Goal: Use online tool/utility

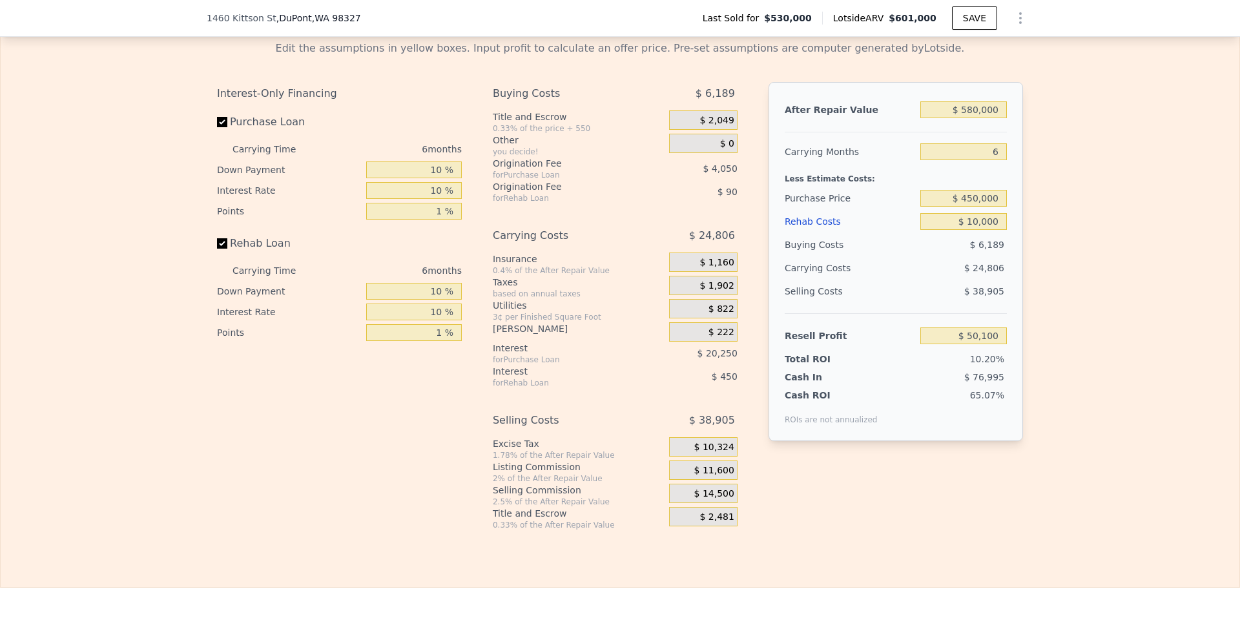
scroll to position [948, 0]
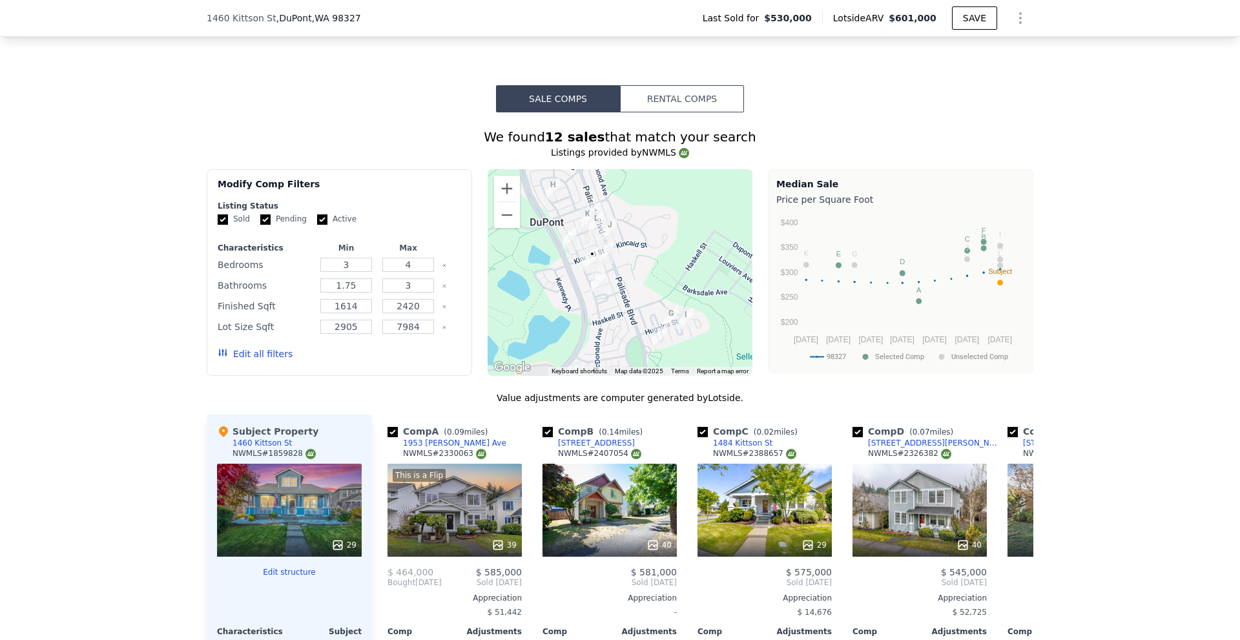
drag, startPoint x: 131, startPoint y: 162, endPoint x: 96, endPoint y: -56, distance: 221.2
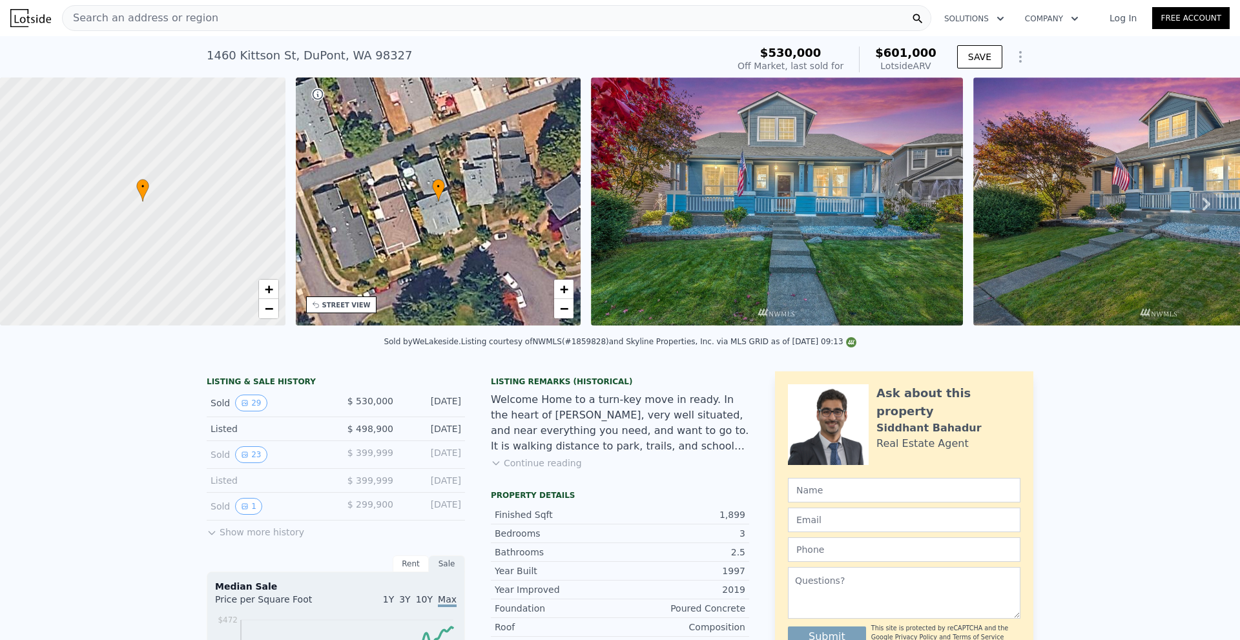
click at [219, 23] on div "Search an address or region" at bounding box center [497, 18] width 870 height 26
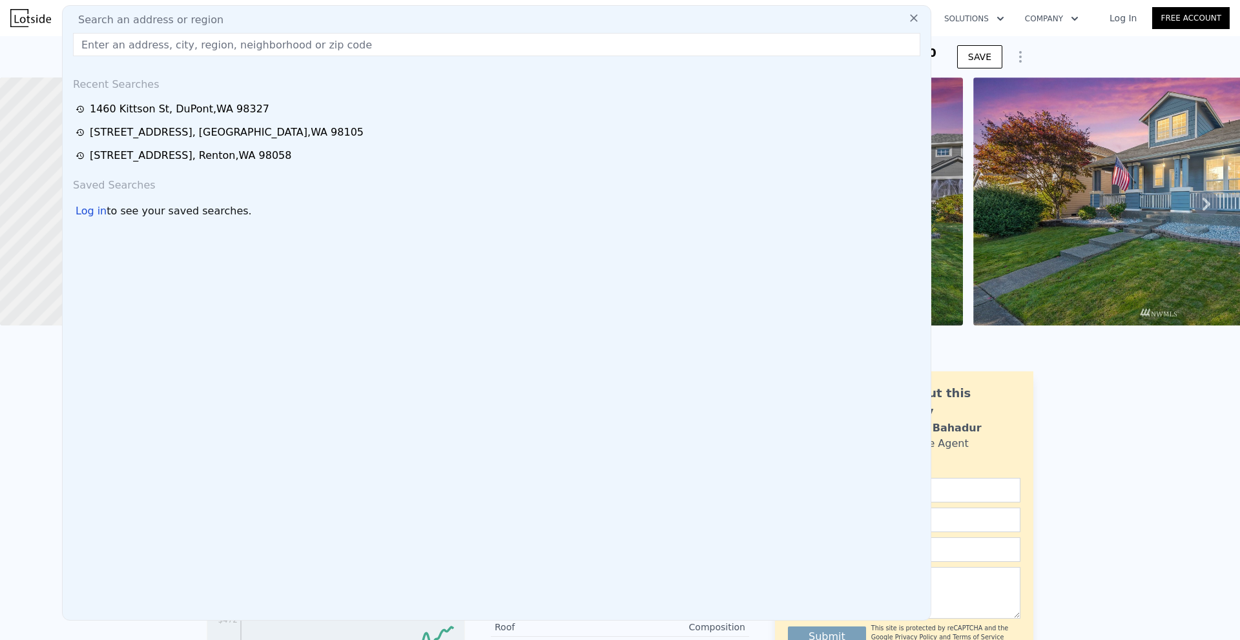
type input "$ 601,000"
type input "4"
type input "$ 0"
type input "-$ 1,407"
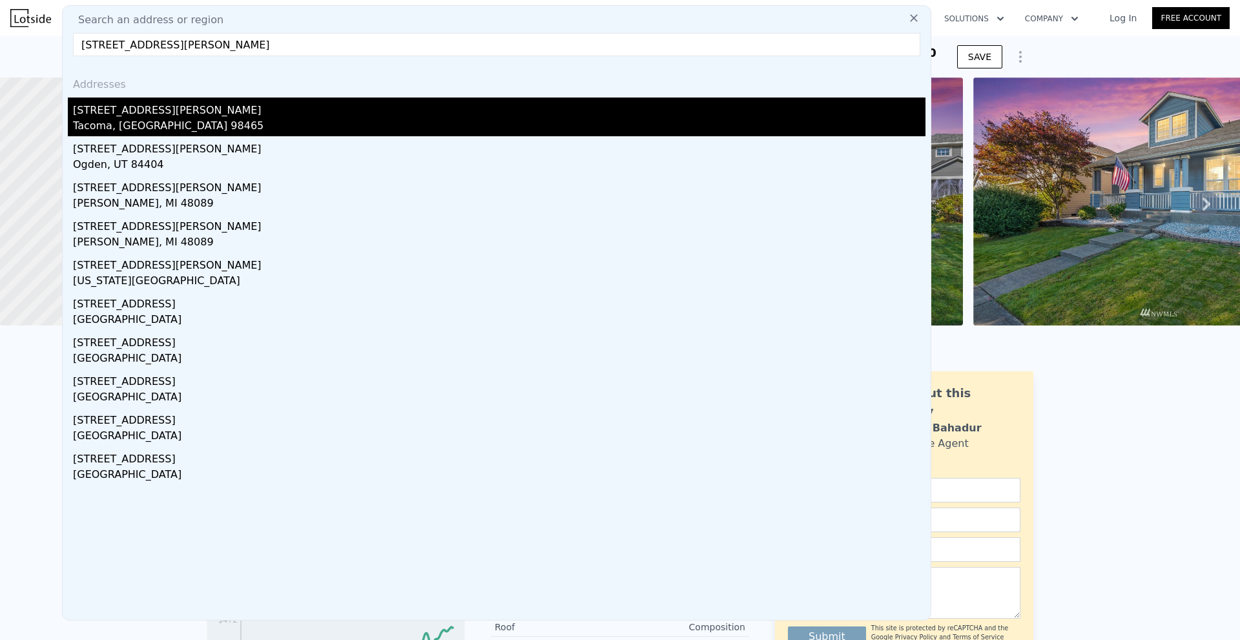
type input "[STREET_ADDRESS][PERSON_NAME]"
click at [211, 120] on div "Tacoma, [GEOGRAPHIC_DATA] 98465" at bounding box center [499, 127] width 853 height 18
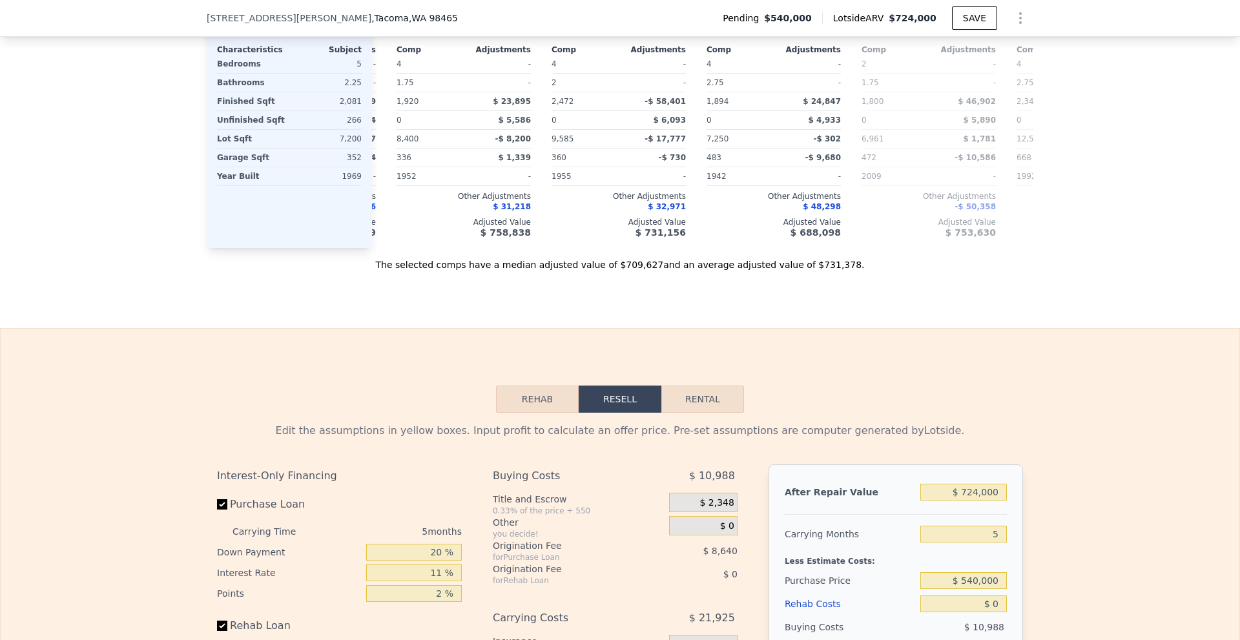
scroll to position [1934, 0]
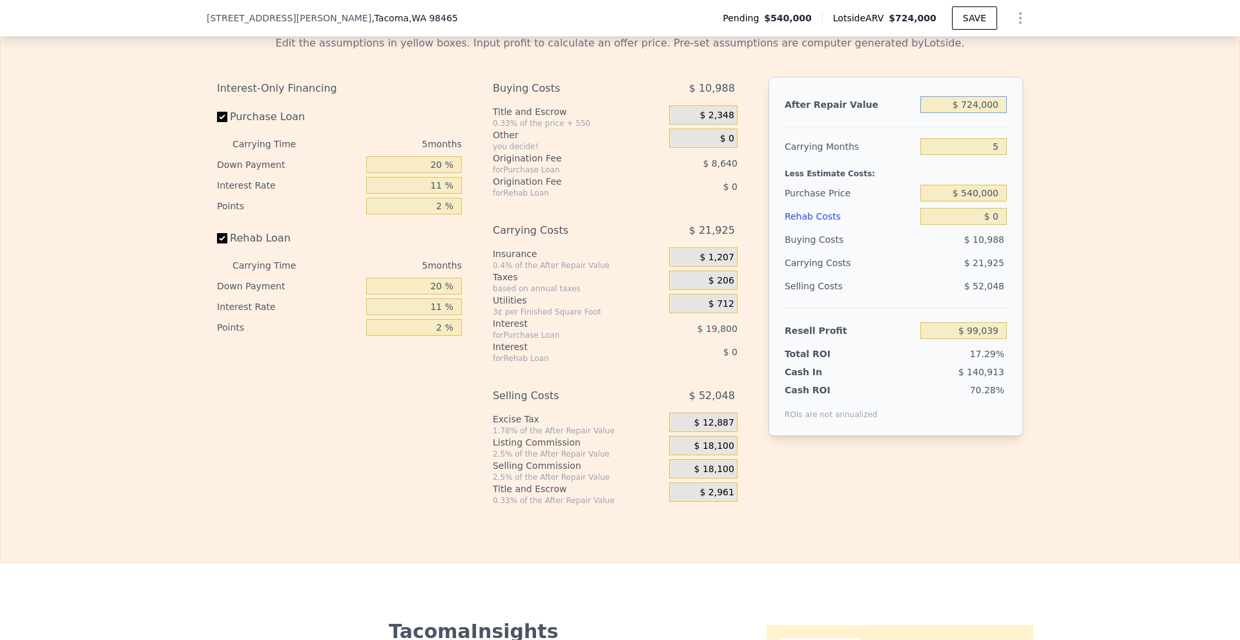
drag, startPoint x: 965, startPoint y: 121, endPoint x: 976, endPoint y: 121, distance: 10.3
click at [976, 113] on input "$ 724,000" at bounding box center [964, 104] width 87 height 17
type input "$ 700,000"
type input "$ 76,786"
type input "$ 700,000"
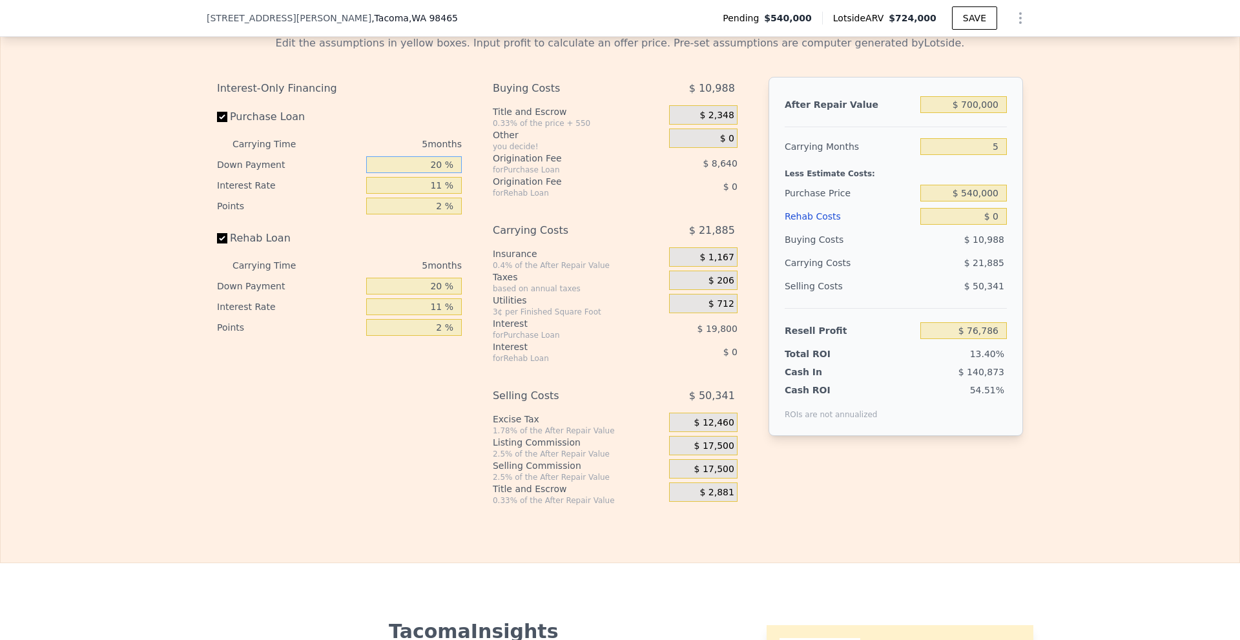
click at [434, 173] on input "20 %" at bounding box center [414, 164] width 96 height 17
type input "10 %"
type input "1 %"
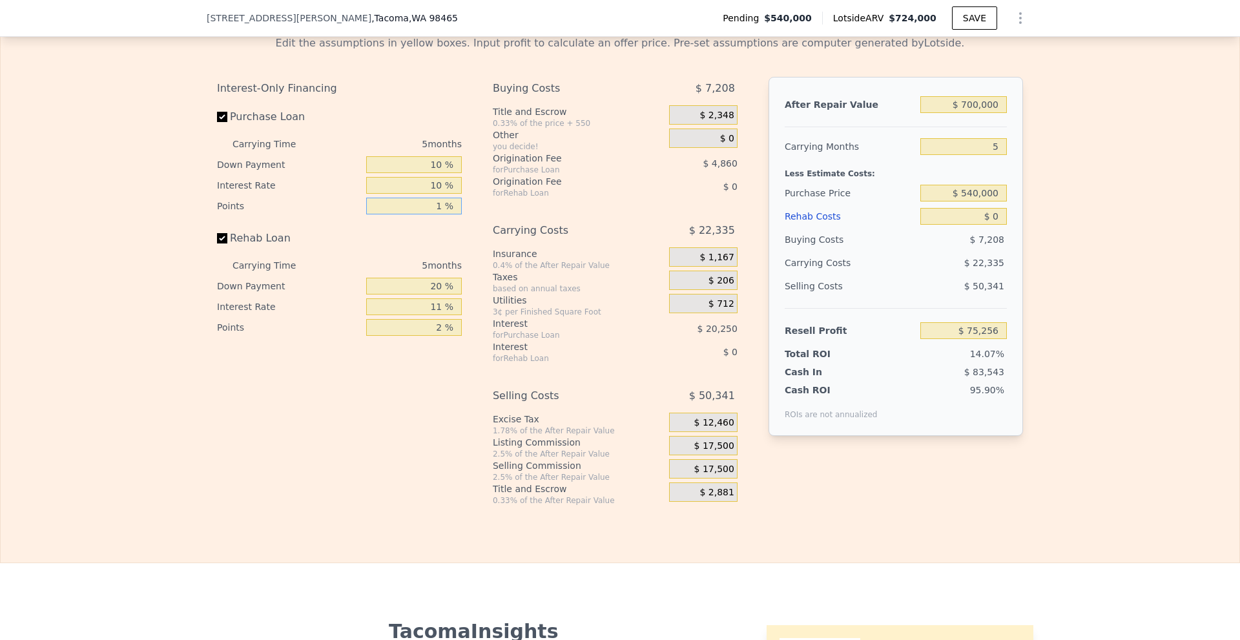
type input "$ 80,116"
type input "1 %"
type input "10 %"
type input "1 %"
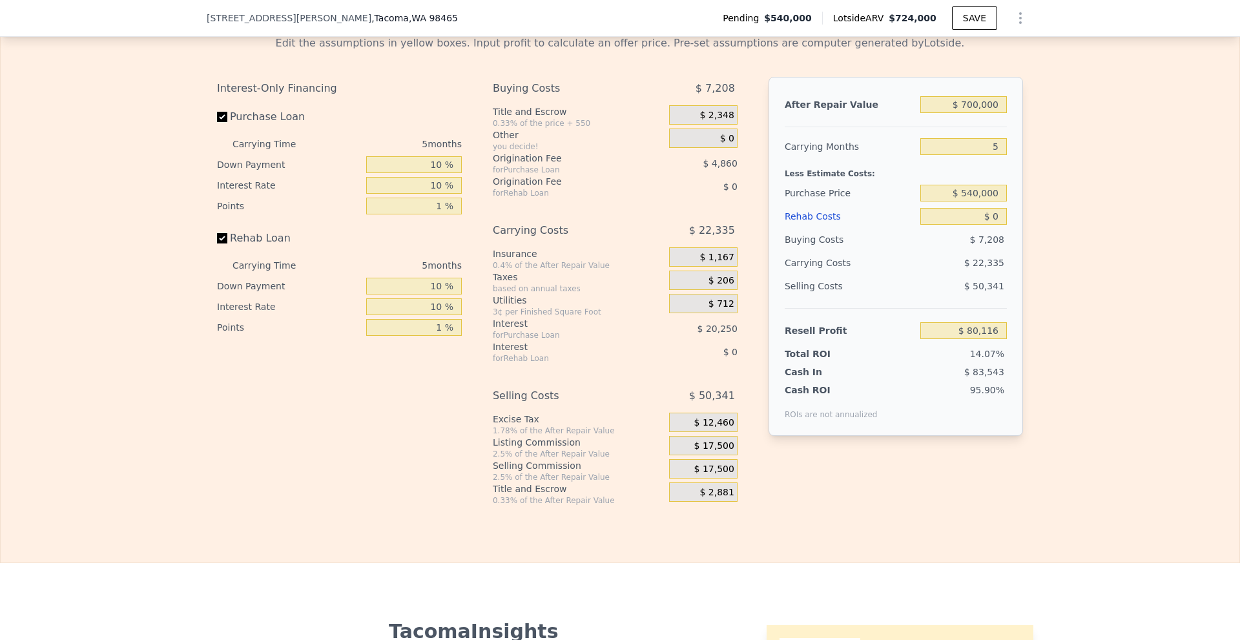
click at [726, 452] on span "$ 17,500" at bounding box center [715, 447] width 40 height 12
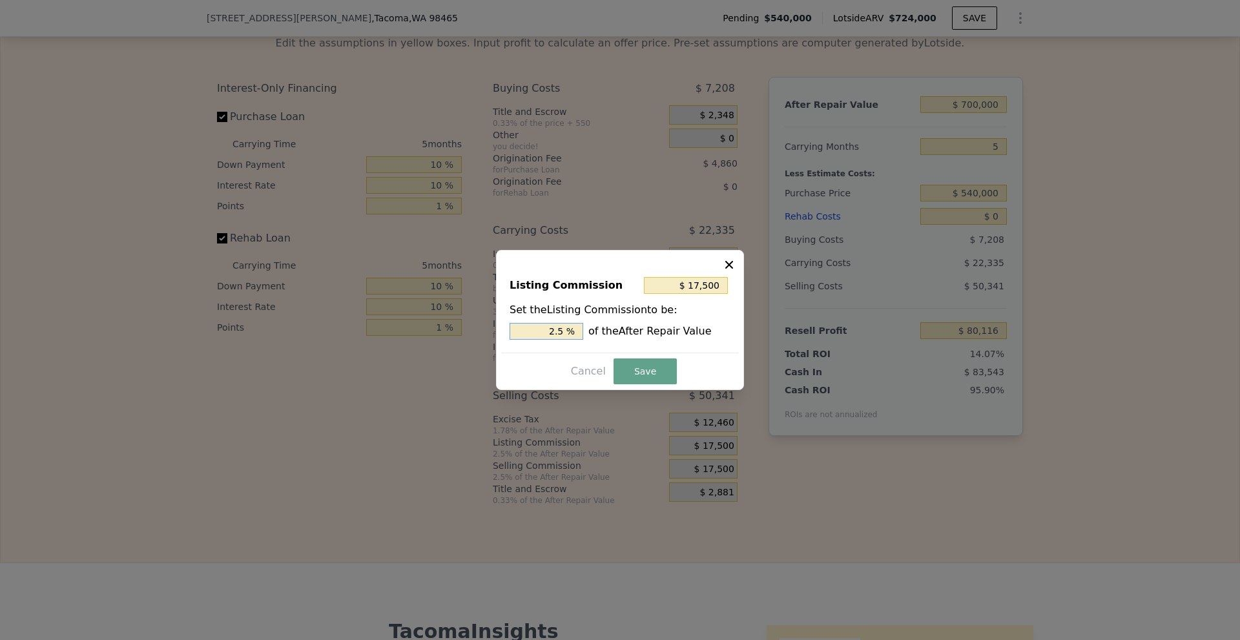
drag, startPoint x: 565, startPoint y: 331, endPoint x: 576, endPoint y: 329, distance: 11.8
click at [574, 329] on input "2.5 %" at bounding box center [547, 331] width 74 height 17
type input "$ 14,000"
type input "2 %"
click at [637, 365] on button "Save" at bounding box center [645, 372] width 63 height 26
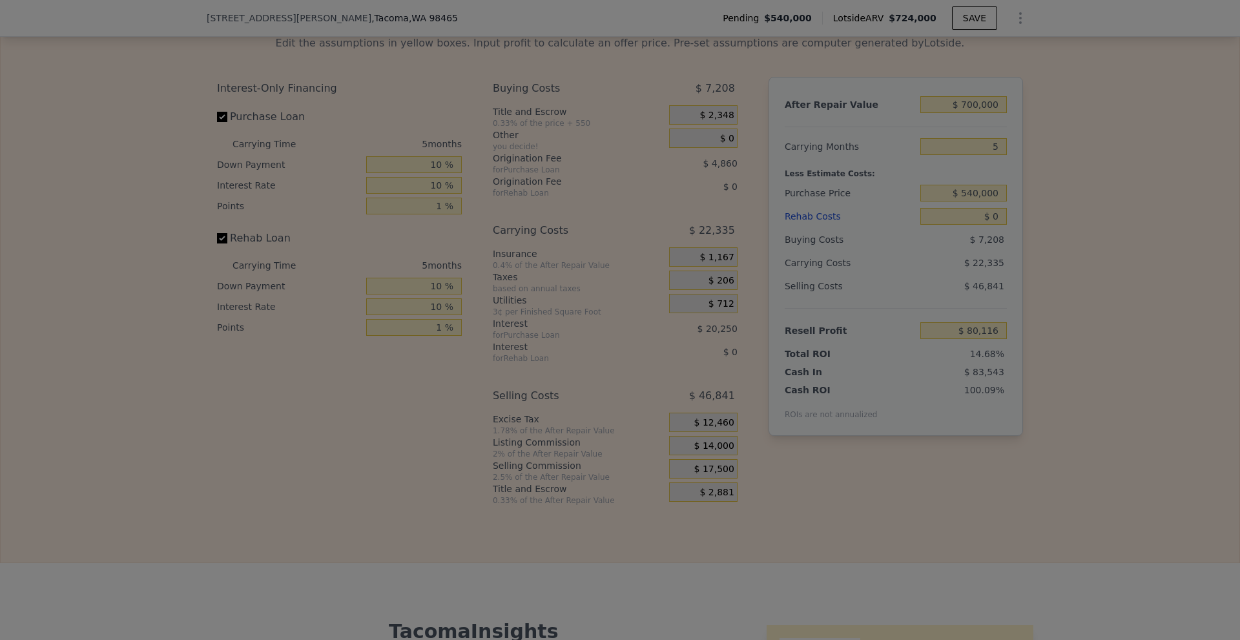
type input "$ 83,616"
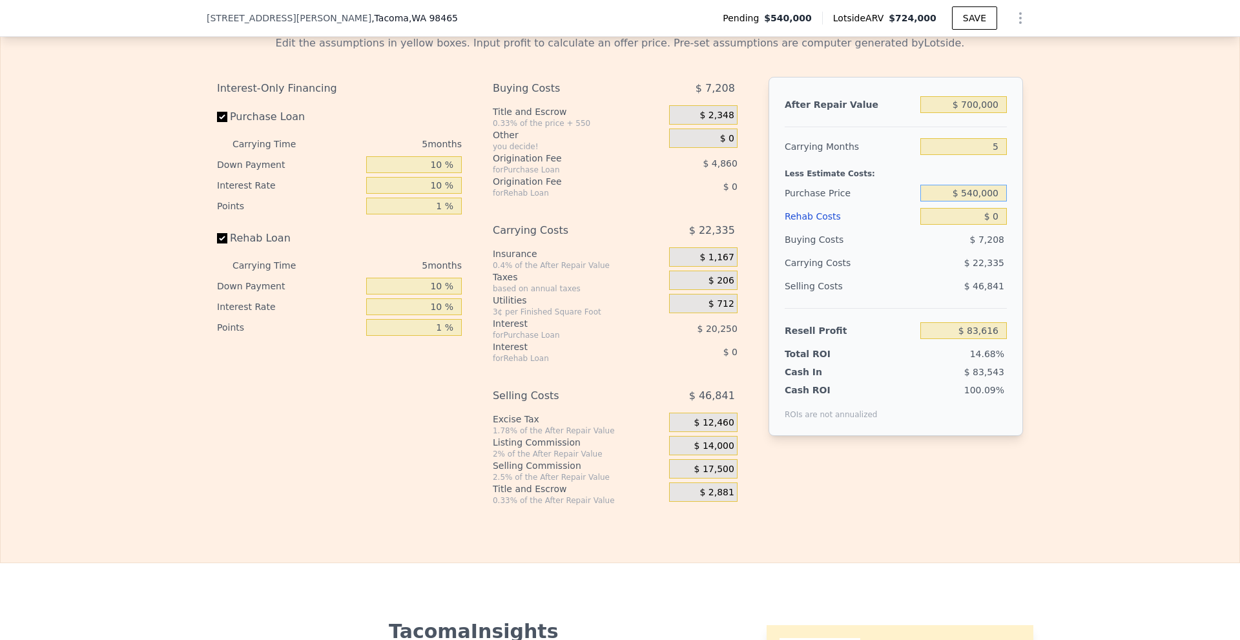
drag, startPoint x: 963, startPoint y: 213, endPoint x: 1020, endPoint y: 214, distance: 56.9
click at [1020, 214] on div "Edit the assumptions in yellow boxes. Input profit to calculate an offer price.…" at bounding box center [620, 265] width 827 height 481
type input "$ 475,000"
type input "$ 151,852"
type input "$ 120,000"
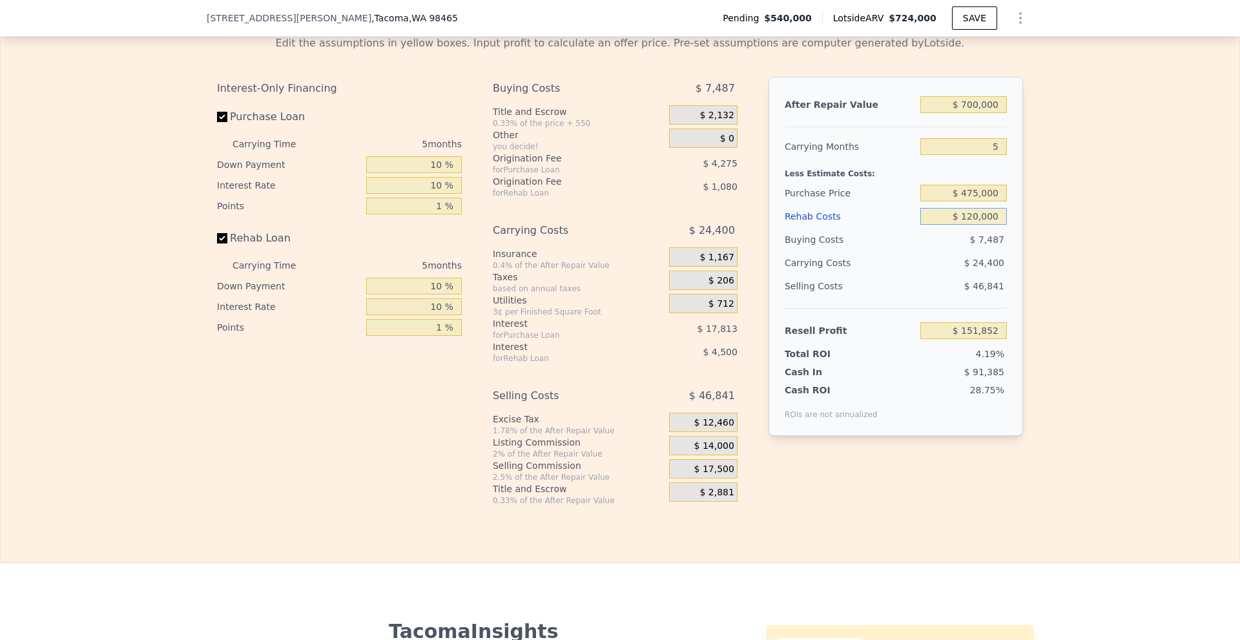
type input "$ 26,272"
click at [1038, 258] on div "Edit the assumptions in yellow boxes. Input profit to calculate an offer price.…" at bounding box center [620, 265] width 1239 height 481
drag, startPoint x: 973, startPoint y: 237, endPoint x: 963, endPoint y: 237, distance: 10.3
click at [963, 225] on input "$ 120,000" at bounding box center [964, 216] width 87 height 17
type input "$ 80,000"
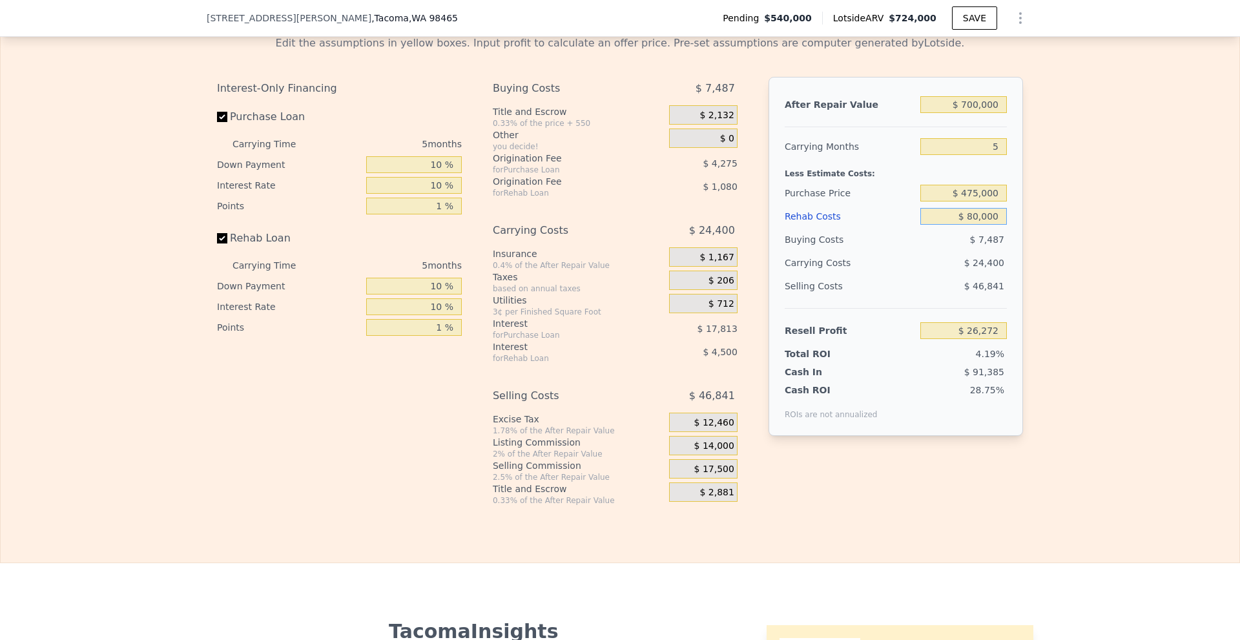
type input "$ 68,132"
type input "$ 80,000"
click at [1087, 280] on div "Edit the assumptions in yellow boxes. Input profit to calculate an offer price.…" at bounding box center [620, 265] width 1239 height 481
click at [1080, 277] on div "Edit the assumptions in yellow boxes. Input profit to calculate an offer price.…" at bounding box center [620, 265] width 1239 height 481
drag, startPoint x: 998, startPoint y: 162, endPoint x: 1019, endPoint y: 160, distance: 21.4
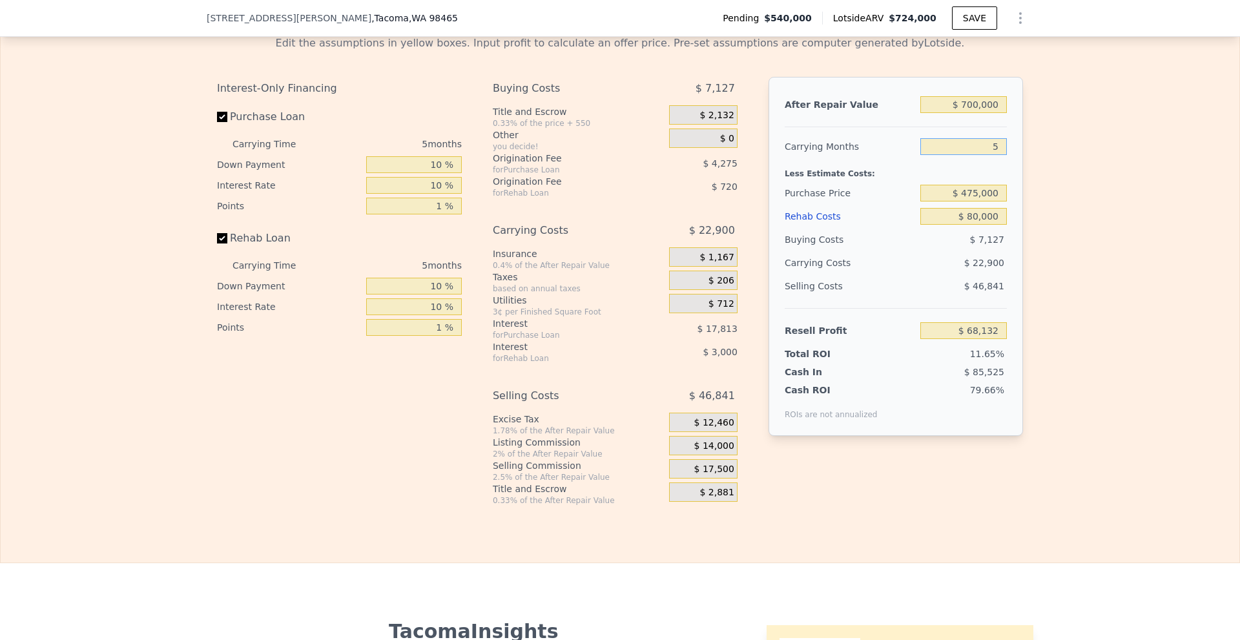
click at [1019, 160] on div "Edit the assumptions in yellow boxes. Input profit to calculate an offer price.…" at bounding box center [620, 265] width 827 height 481
type input "6"
type input "$ 63,552"
click at [1060, 198] on div "Edit the assumptions in yellow boxes. Input profit to calculate an offer price.…" at bounding box center [620, 265] width 1239 height 481
drag, startPoint x: 201, startPoint y: 18, endPoint x: 369, endPoint y: 24, distance: 168.1
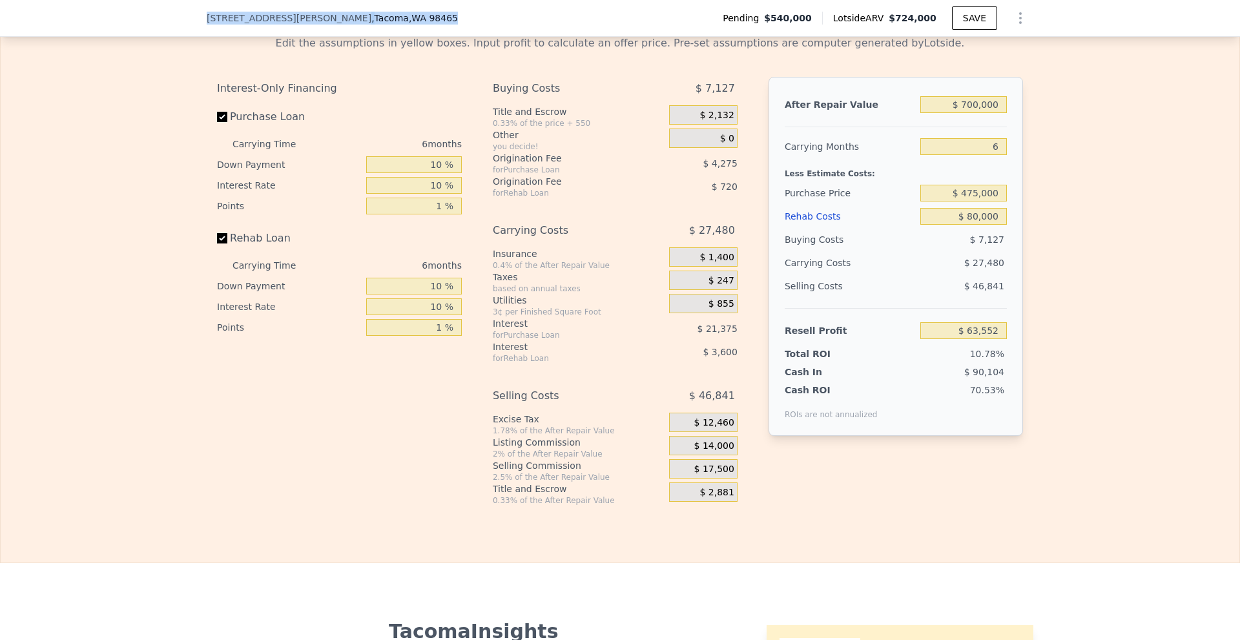
click at [369, 24] on div "[STREET_ADDRESS][PERSON_NAME] Pending $540,000 Lotside ARV $724,000 SAVE" at bounding box center [620, 18] width 1240 height 37
click at [369, 24] on div "[STREET_ADDRESS][PERSON_NAME]" at bounding box center [338, 18] width 262 height 13
type input "$ 724,000"
type input "5"
type input "$ 0"
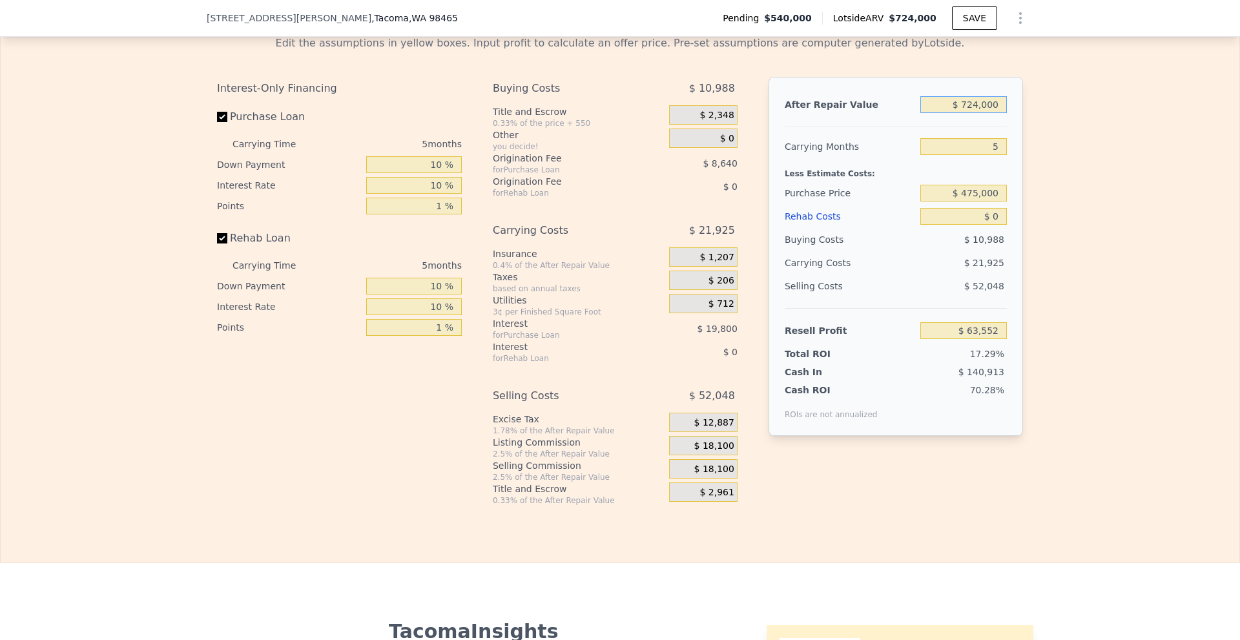
type input "$ 99,039"
drag, startPoint x: 965, startPoint y: 121, endPoint x: 974, endPoint y: 123, distance: 9.4
click at [974, 113] on input "$ 724,000" at bounding box center [964, 104] width 87 height 17
drag, startPoint x: 963, startPoint y: 123, endPoint x: 972, endPoint y: 123, distance: 9.0
click at [972, 113] on input "$ 724,000" at bounding box center [964, 104] width 87 height 17
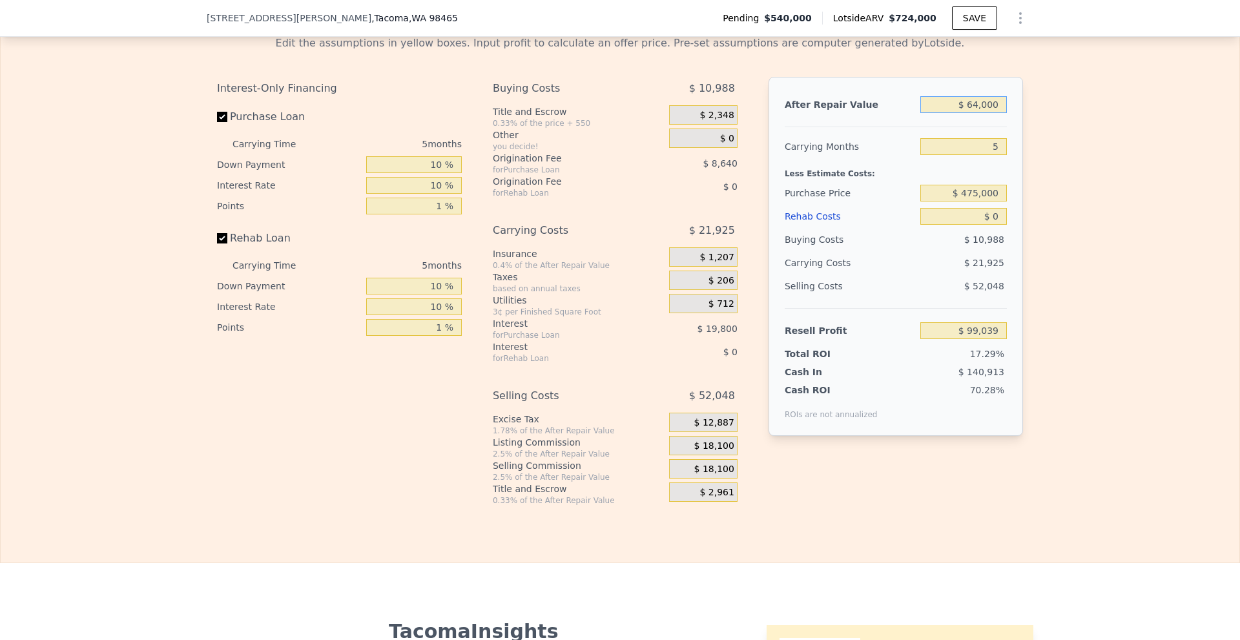
type input "$ 684,000"
type input "$ 61,951"
type input "$ 68,000"
type input "-$ 509,205"
type input "$ 680,000"
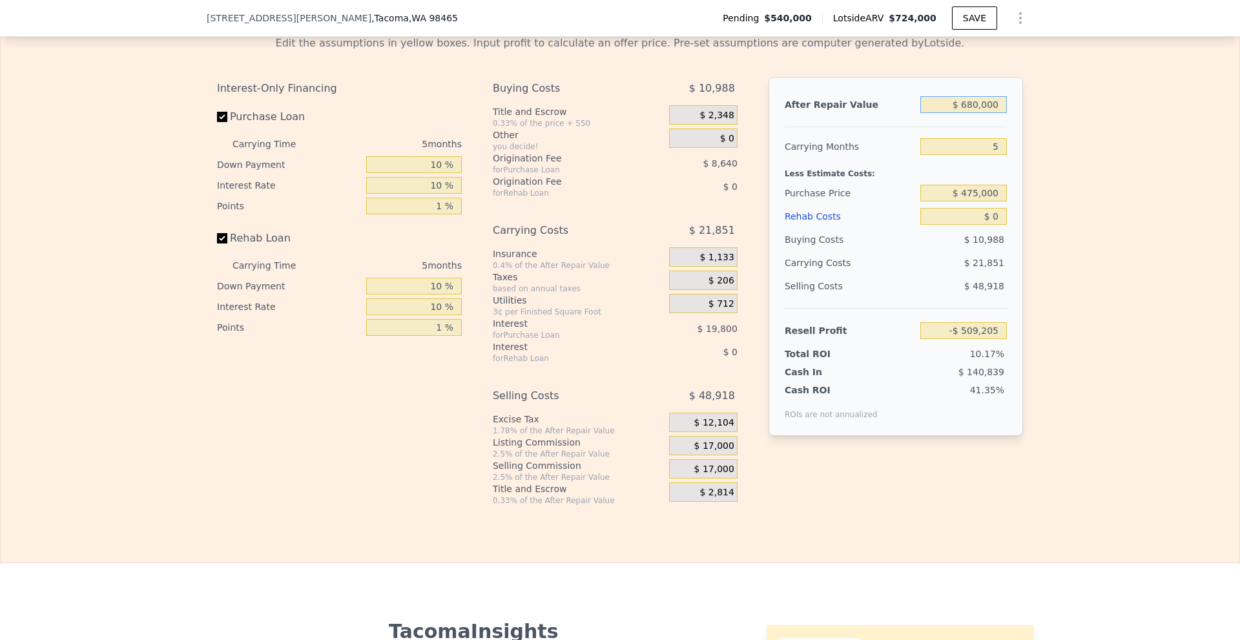
type input "$ 58,243"
type input "$ 680,000"
drag, startPoint x: 988, startPoint y: 167, endPoint x: 1043, endPoint y: 163, distance: 55.7
click at [1038, 159] on div "Edit the assumptions in yellow boxes. Input profit to calculate an offer price.…" at bounding box center [620, 265] width 1239 height 481
type input "6"
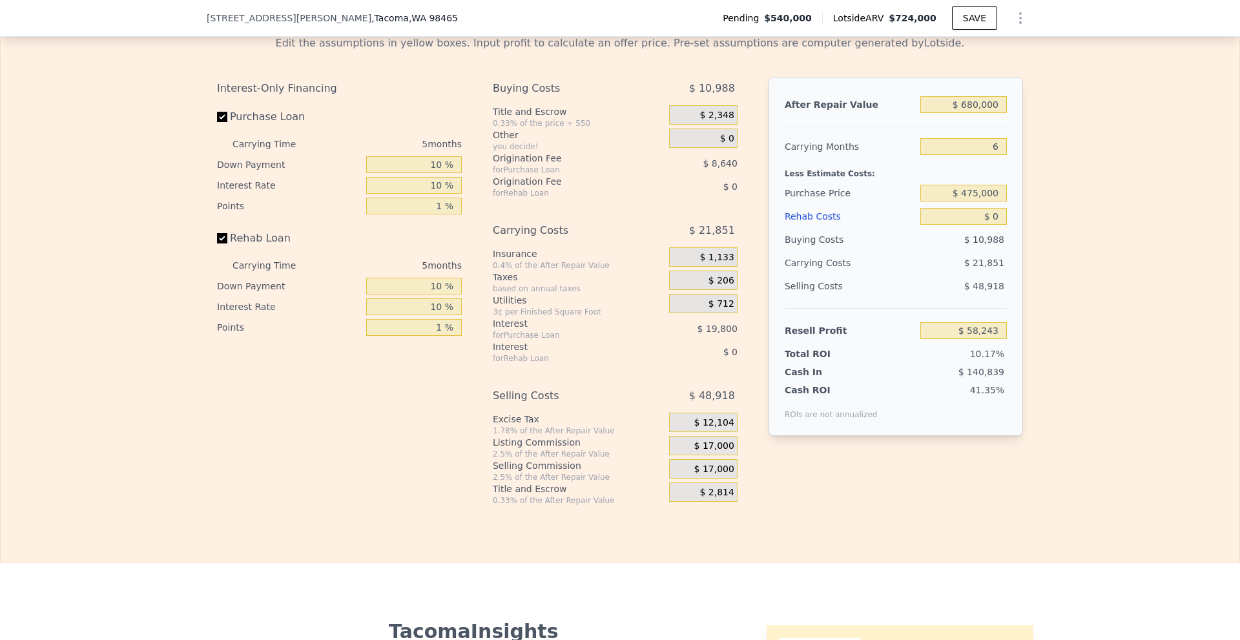
type input "$ 53,872"
click at [1062, 200] on div "Edit the assumptions in yellow boxes. Input profit to calculate an offer price.…" at bounding box center [620, 265] width 1239 height 481
click at [969, 113] on input "$ 680,000" at bounding box center [964, 104] width 87 height 17
type input "$ 660,000"
type input "$ 35,334"
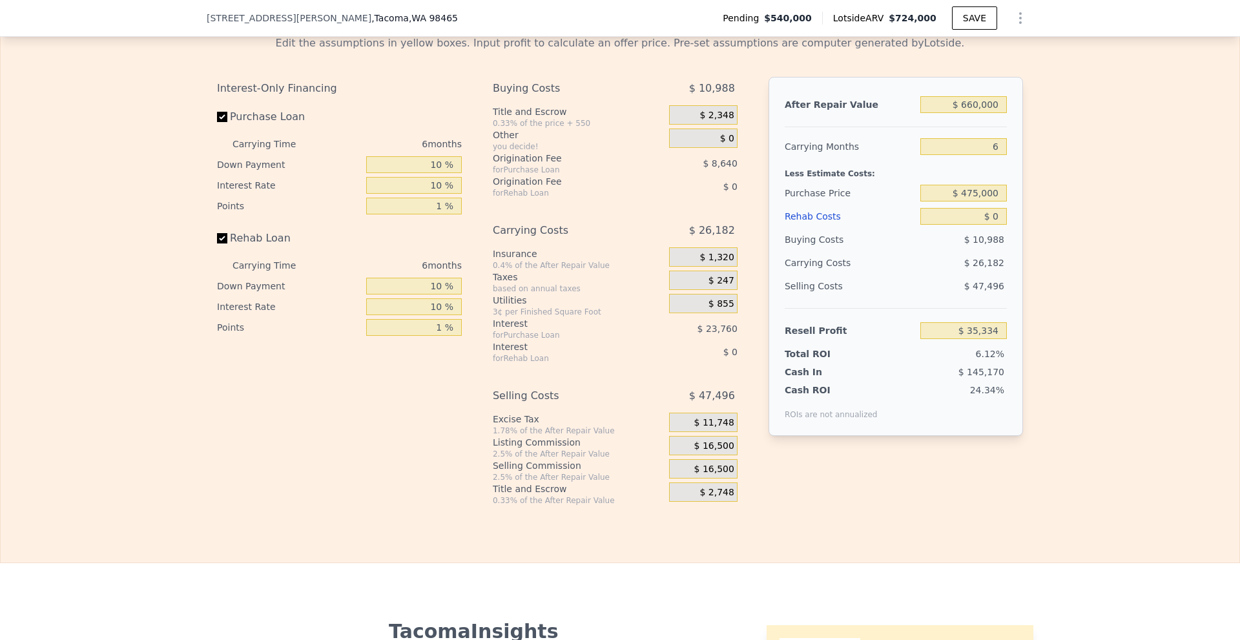
click at [1041, 175] on div "Edit the assumptions in yellow boxes. Input profit to calculate an offer price.…" at bounding box center [620, 265] width 1239 height 481
click at [994, 225] on input "$ 0" at bounding box center [964, 216] width 87 height 17
type input "$ 80,000"
type input "-$ 49,468"
type input "$ 80,000"
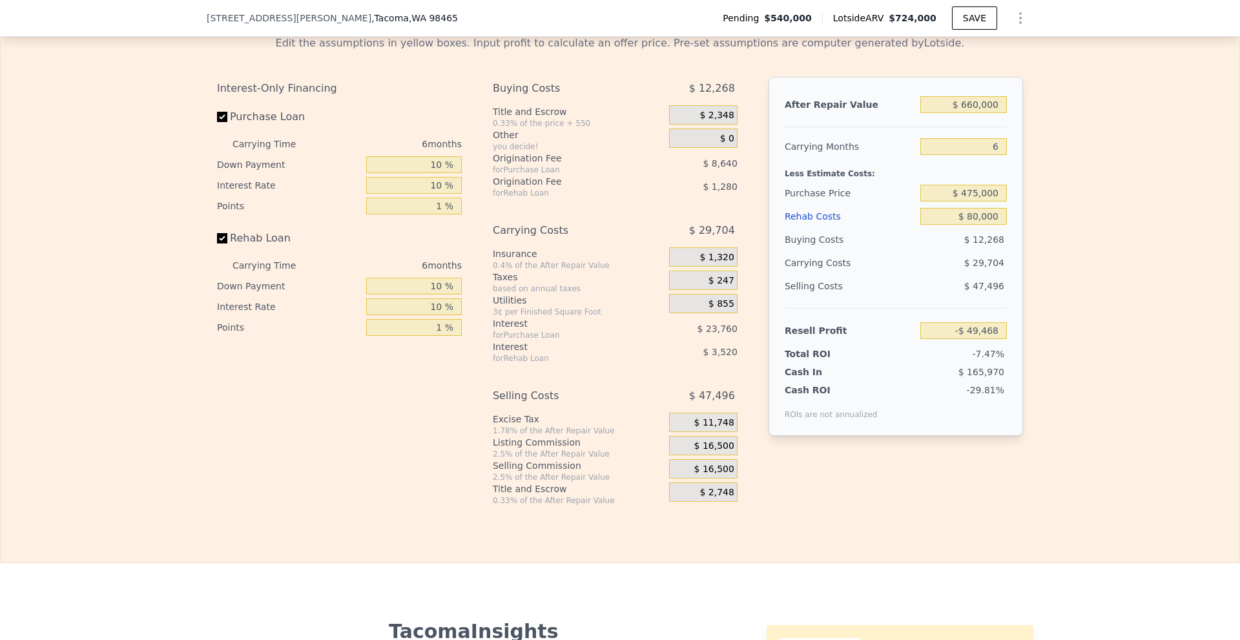
click at [1056, 253] on div "Edit the assumptions in yellow boxes. Input profit to calculate an offer price.…" at bounding box center [620, 265] width 1239 height 481
click at [974, 202] on input "$ 475,000" at bounding box center [964, 193] width 87 height 17
click at [1060, 243] on div "Edit the assumptions in yellow boxes. Input profit to calculate an offer price.…" at bounding box center [620, 265] width 1239 height 481
type input "$ 19,650"
click at [716, 452] on span "$ 16,500" at bounding box center [715, 447] width 40 height 12
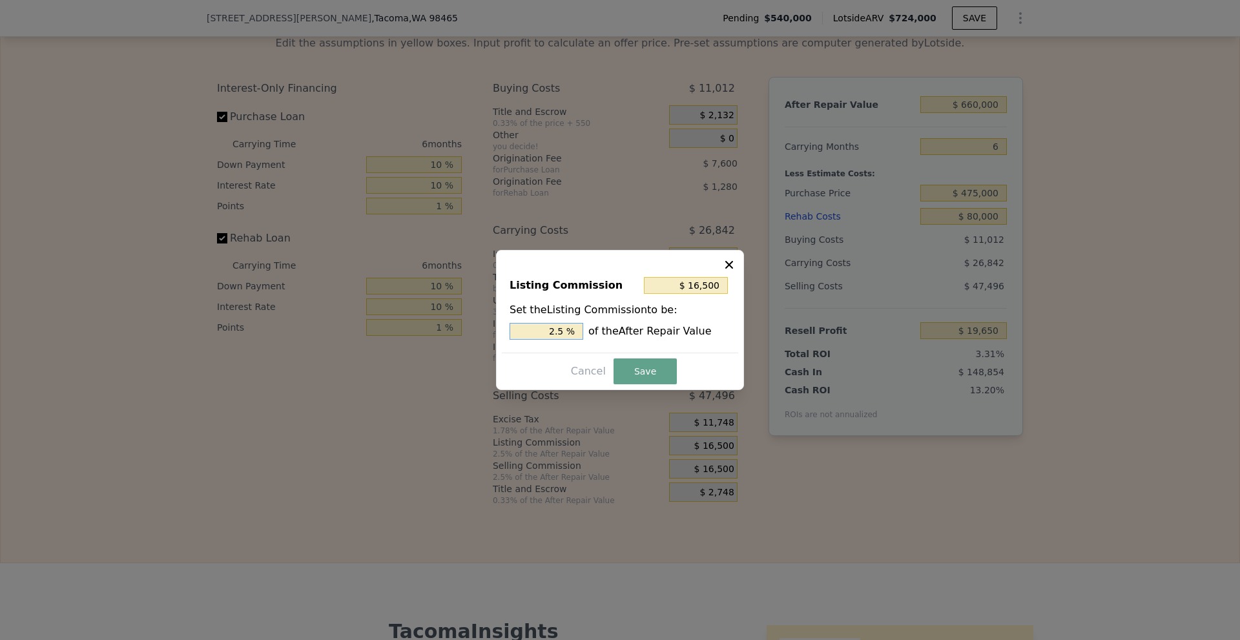
drag, startPoint x: 550, startPoint y: 331, endPoint x: 565, endPoint y: 331, distance: 14.2
click at [565, 331] on input "2.5 %" at bounding box center [547, 331] width 74 height 17
type input "$ 13,200"
type input "2 %"
click at [640, 375] on button "Save" at bounding box center [645, 372] width 63 height 26
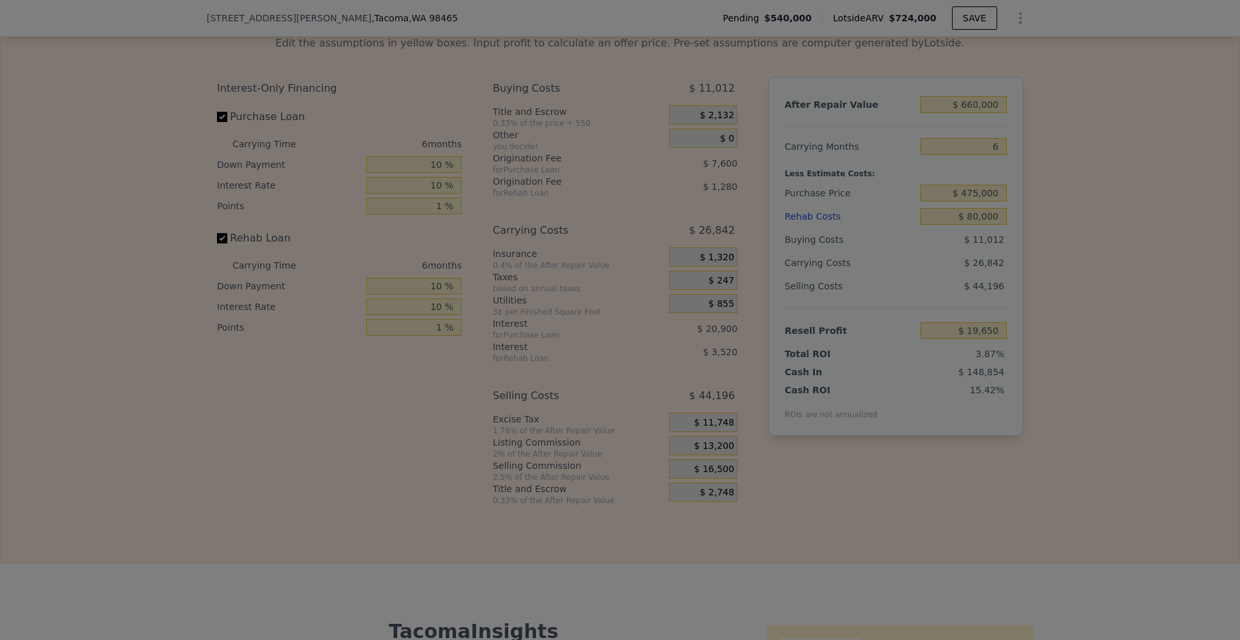
type input "$ 22,950"
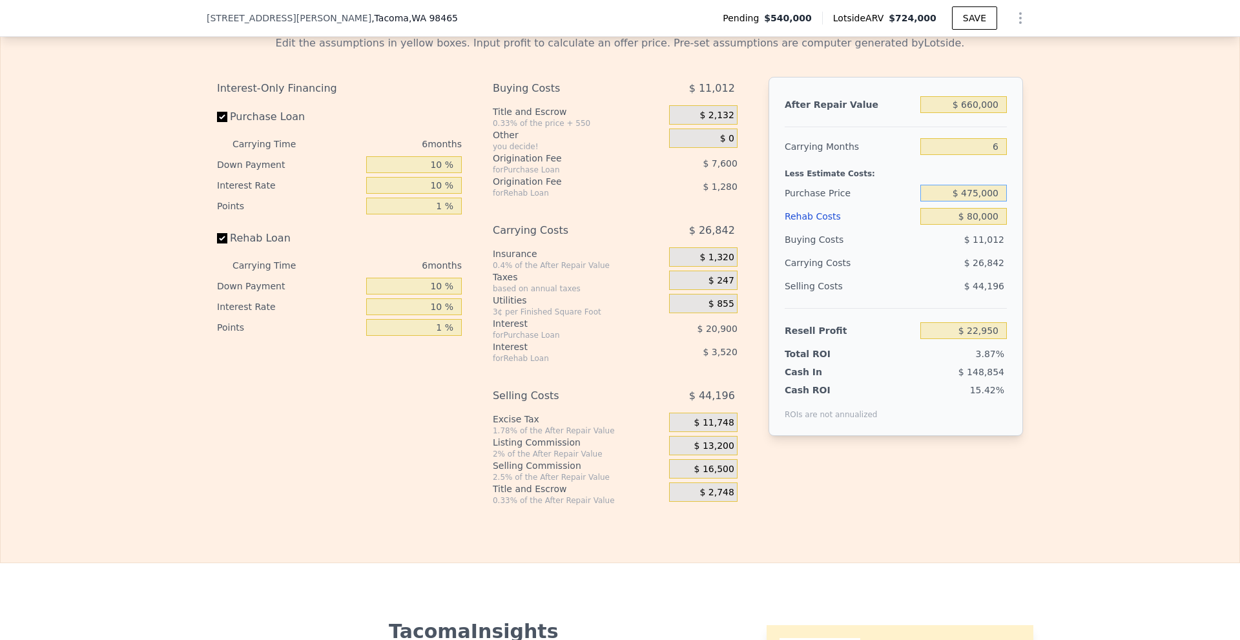
click at [974, 202] on input "$ 475,000" at bounding box center [964, 193] width 87 height 17
type input "$ 445,000"
click at [1118, 253] on div "Edit the assumptions in yellow boxes. Input profit to calculate an offer price.…" at bounding box center [620, 265] width 1239 height 481
type input "$ 54,850"
click at [972, 113] on input "$ 660,000" at bounding box center [964, 104] width 87 height 17
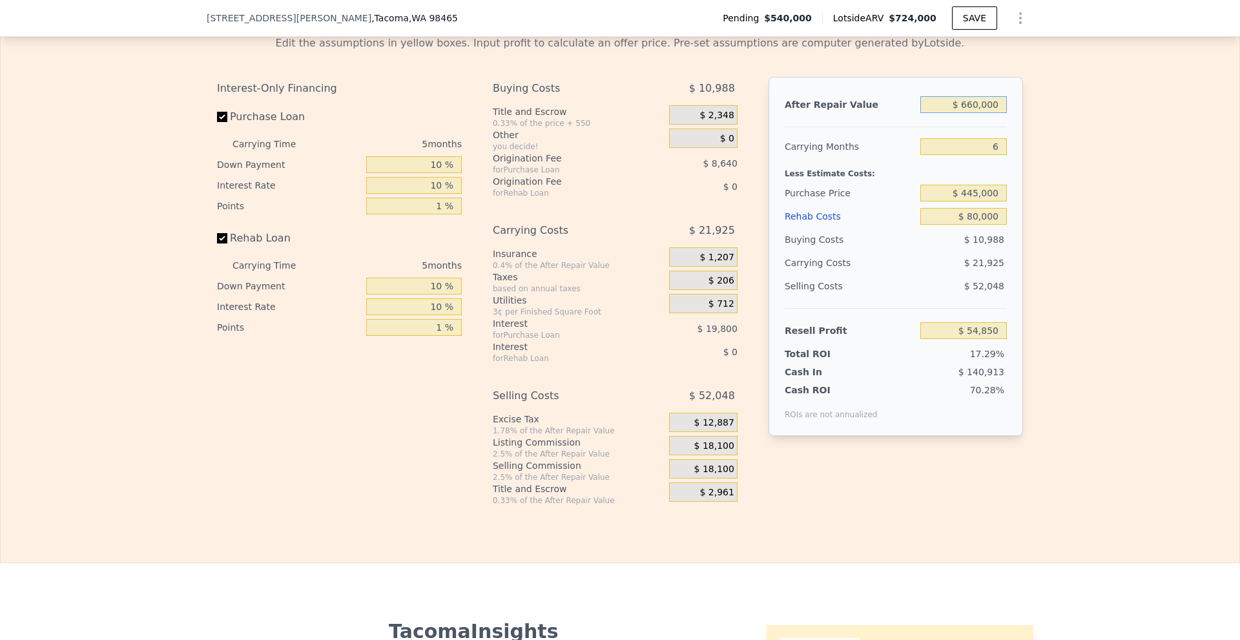
type input "$ 724,000"
type input "5"
type input "$ 0"
type input "$ 7,240,005"
type input "$ 6,140,701"
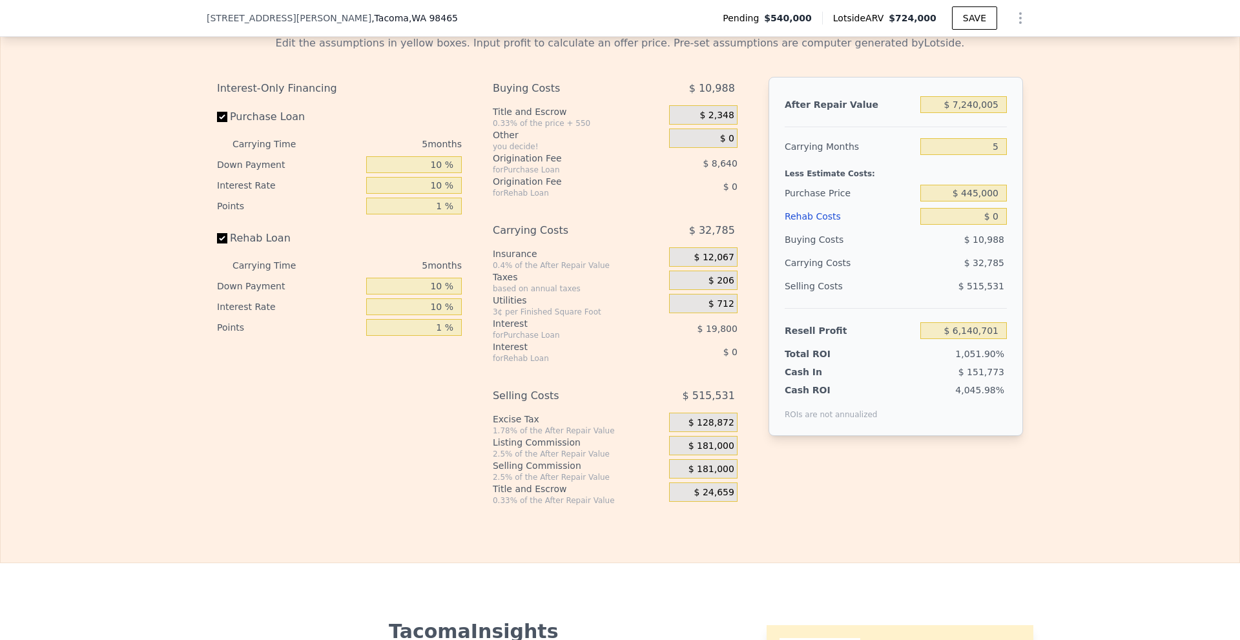
click at [1079, 200] on div "Edit the assumptions in yellow boxes. Input profit to calculate an offer price.…" at bounding box center [620, 265] width 1239 height 481
drag, startPoint x: 960, startPoint y: 125, endPoint x: 1060, endPoint y: 127, distance: 99.5
click at [1060, 127] on div "Edit the assumptions in yellow boxes. Input profit to calculate an offer price.…" at bounding box center [620, 265] width 1239 height 481
type input "$ 7"
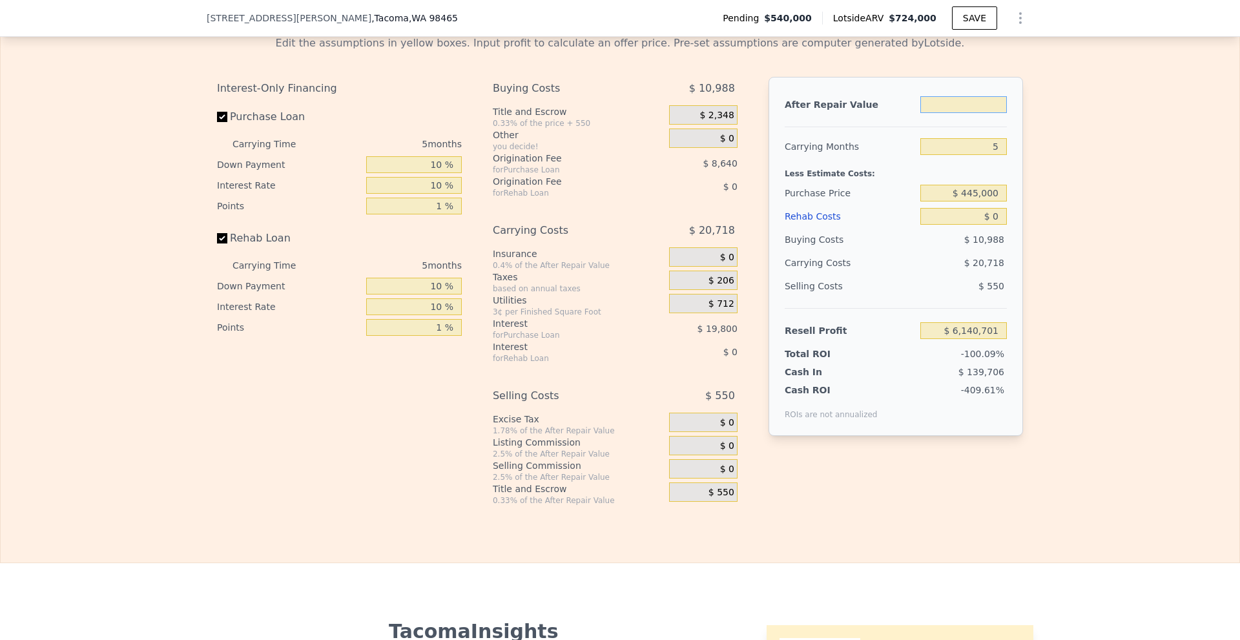
type input "-$ 572,249"
type input "$ 650,000"
type input "$ 30,426"
type input "$ 650,000"
click at [724, 452] on span "$ 16,250" at bounding box center [715, 447] width 40 height 12
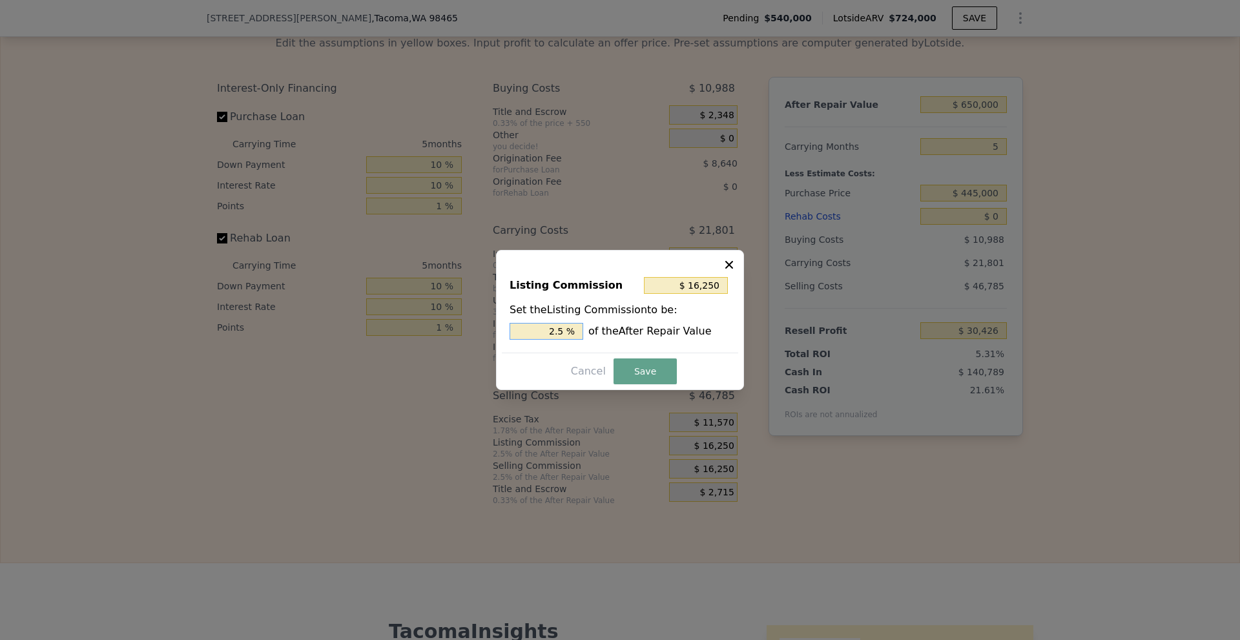
drag, startPoint x: 554, startPoint y: 326, endPoint x: 578, endPoint y: 331, distance: 24.5
click at [576, 331] on input "2.5 %" at bounding box center [547, 331] width 74 height 17
type input "$ 13,000"
type input "2 %"
click at [640, 373] on button "Save" at bounding box center [645, 372] width 63 height 26
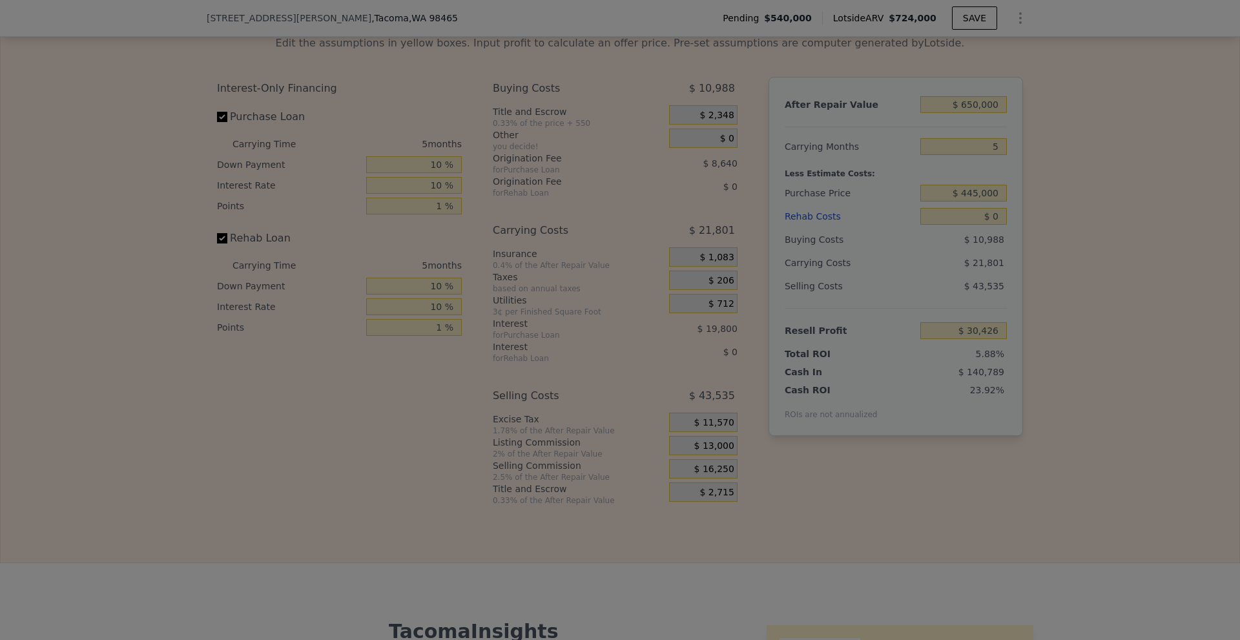
type input "$ 33,676"
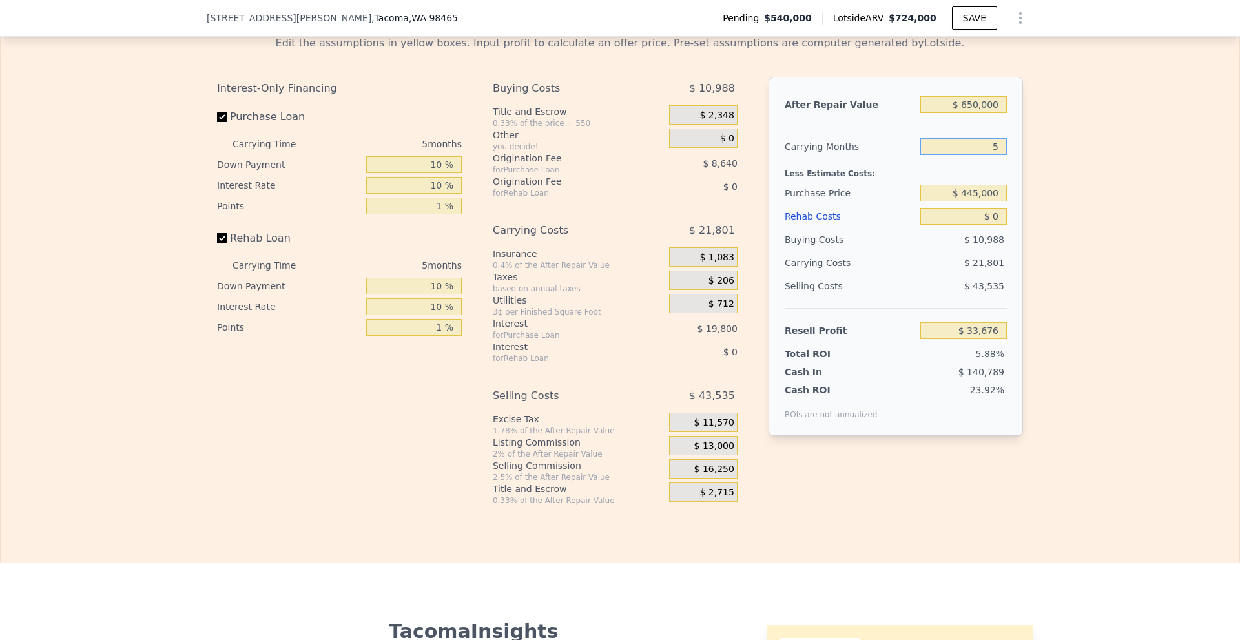
drag, startPoint x: 978, startPoint y: 167, endPoint x: 999, endPoint y: 169, distance: 21.5
click at [999, 155] on input "5" at bounding box center [964, 146] width 87 height 17
type input "6"
click at [1025, 199] on div "Edit the assumptions in yellow boxes. Input profit to calculate an offer price.…" at bounding box center [620, 265] width 827 height 481
type input "$ 29,315"
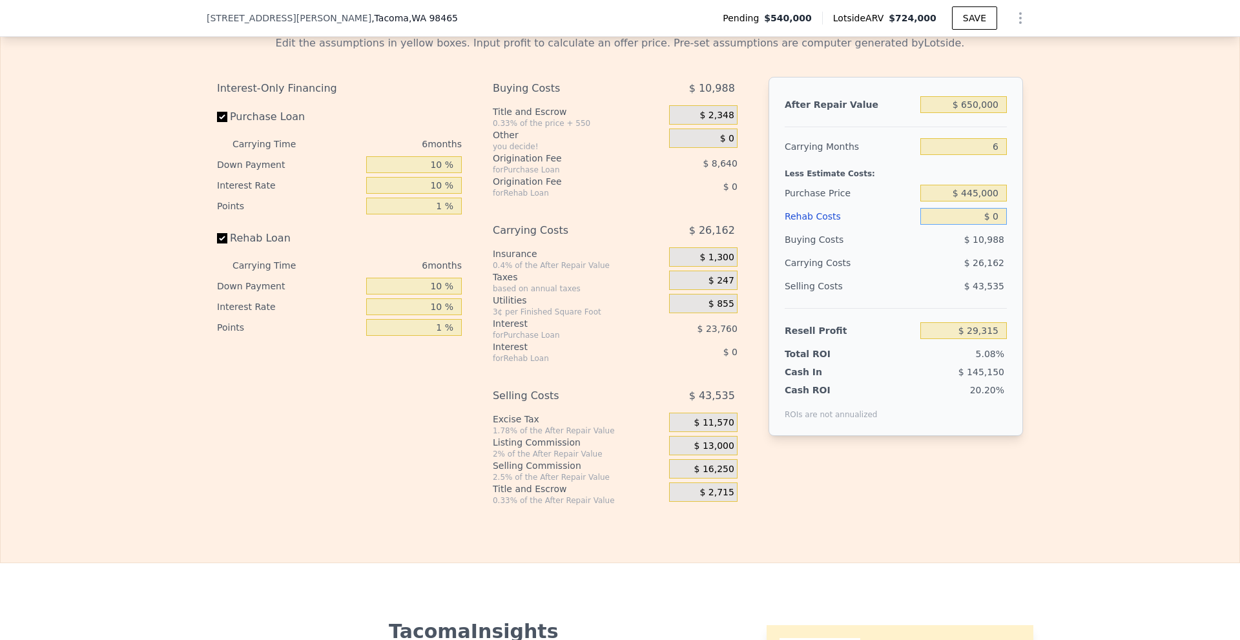
click at [990, 225] on input "$ 0" at bounding box center [964, 216] width 87 height 17
type input "$ 80,000"
type input "-$ 55,487"
click at [1056, 233] on div "Edit the assumptions in yellow boxes. Input profit to calculate an offer price.…" at bounding box center [620, 265] width 1239 height 481
click at [970, 225] on input "$ 80,000" at bounding box center [964, 216] width 87 height 17
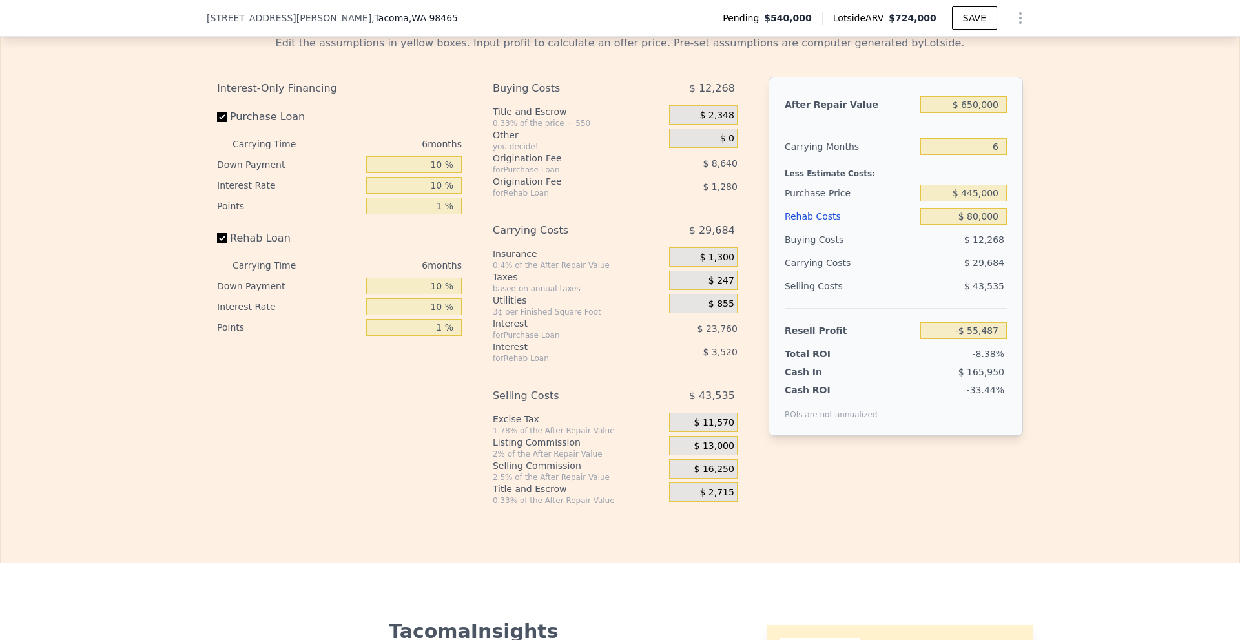
click at [1109, 264] on div "Edit the assumptions in yellow boxes. Input profit to calculate an offer price.…" at bounding box center [620, 265] width 1239 height 481
click at [970, 225] on input "$ 80,000" at bounding box center [964, 216] width 87 height 17
type input "$ 70,000"
type input "-$ 44,883"
type input "$ 750,000"
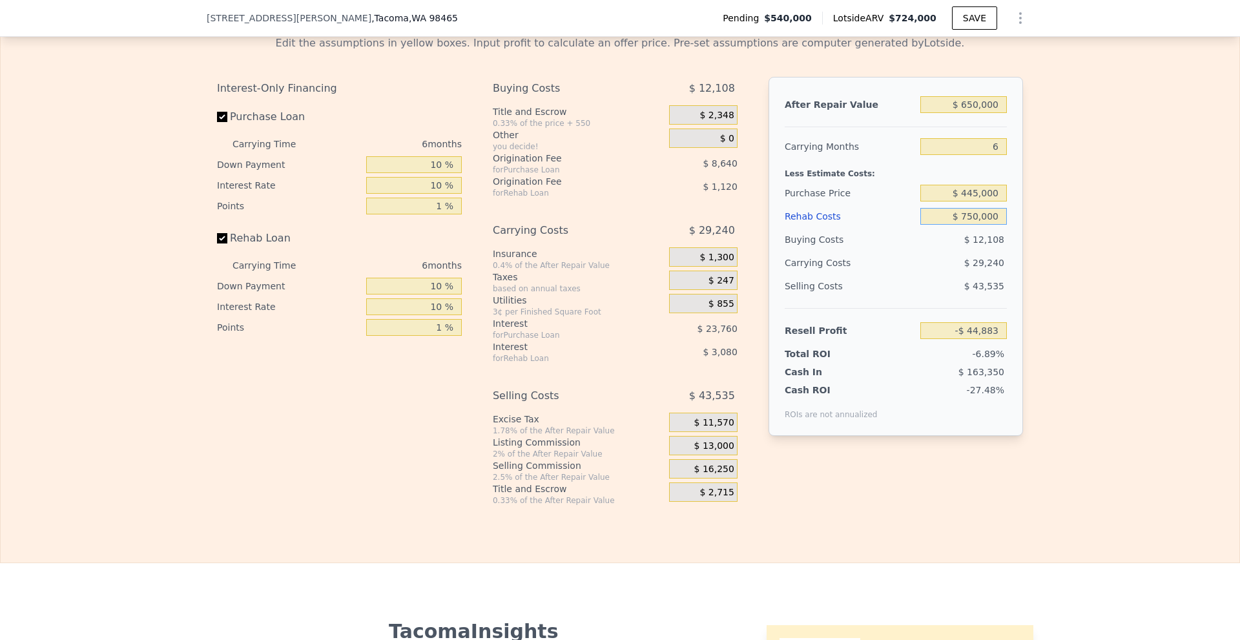
type input "-$ 765,685"
type input "$ 75,000"
type input "-$ 50,185"
type input "$ 75,000"
click at [1220, 247] on div "Edit the assumptions in yellow boxes. Input profit to calculate an offer price.…" at bounding box center [620, 265] width 1239 height 481
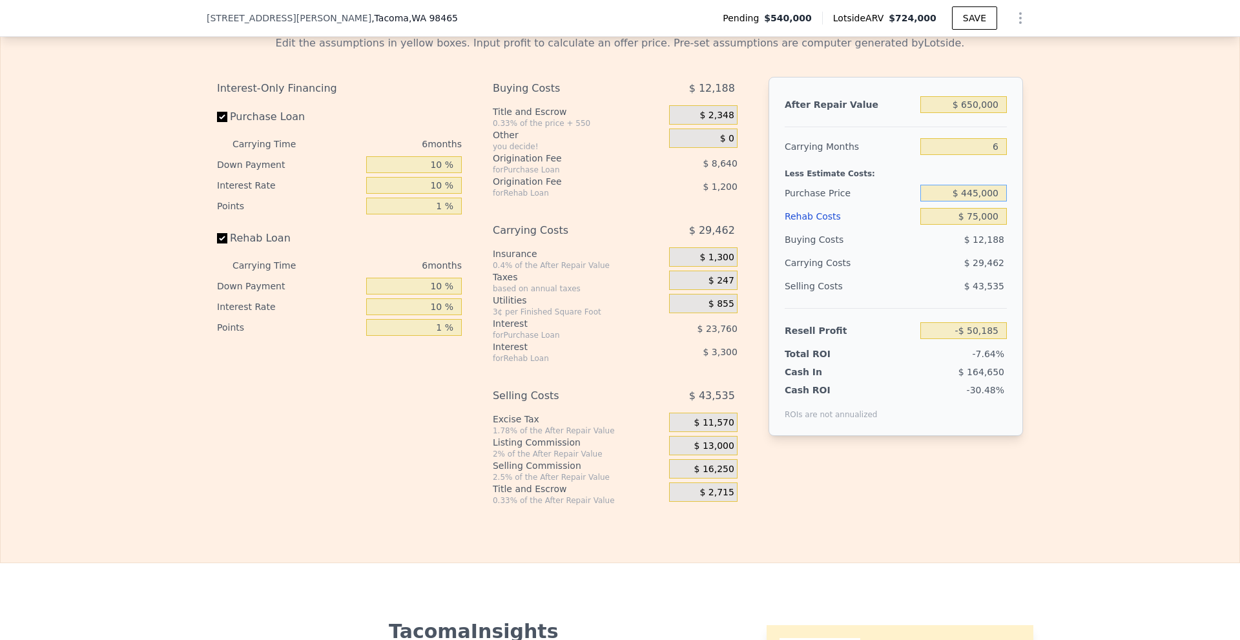
click at [970, 202] on input "$ 445,000" at bounding box center [964, 193] width 87 height 17
click at [1029, 235] on div "Edit the assumptions in yellow boxes. Input profit to calculate an offer price.…" at bounding box center [620, 265] width 1239 height 481
type input "$ 50,833"
